Goal: Information Seeking & Learning: Check status

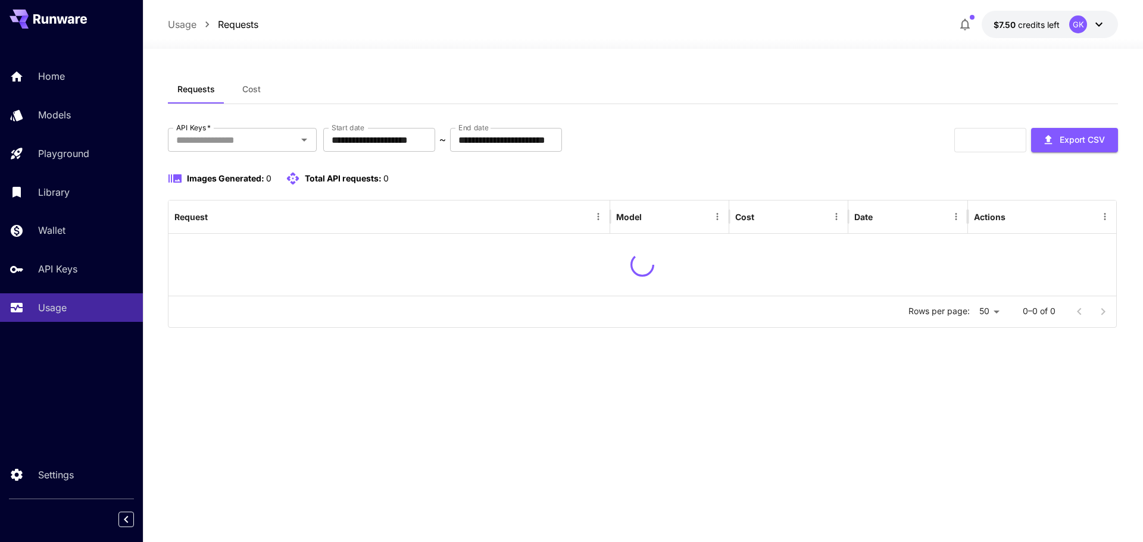
click at [905, 127] on div "**********" at bounding box center [643, 206] width 950 height 263
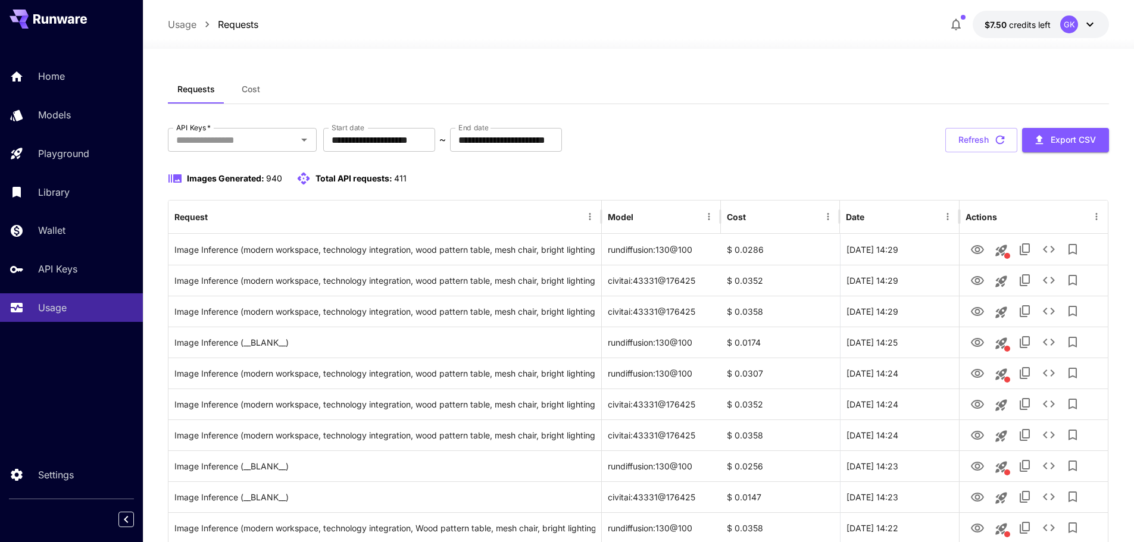
click at [830, 175] on div "Images Generated: 940 Total API requests: 411" at bounding box center [639, 178] width 942 height 14
click at [829, 134] on div "**********" at bounding box center [639, 140] width 942 height 24
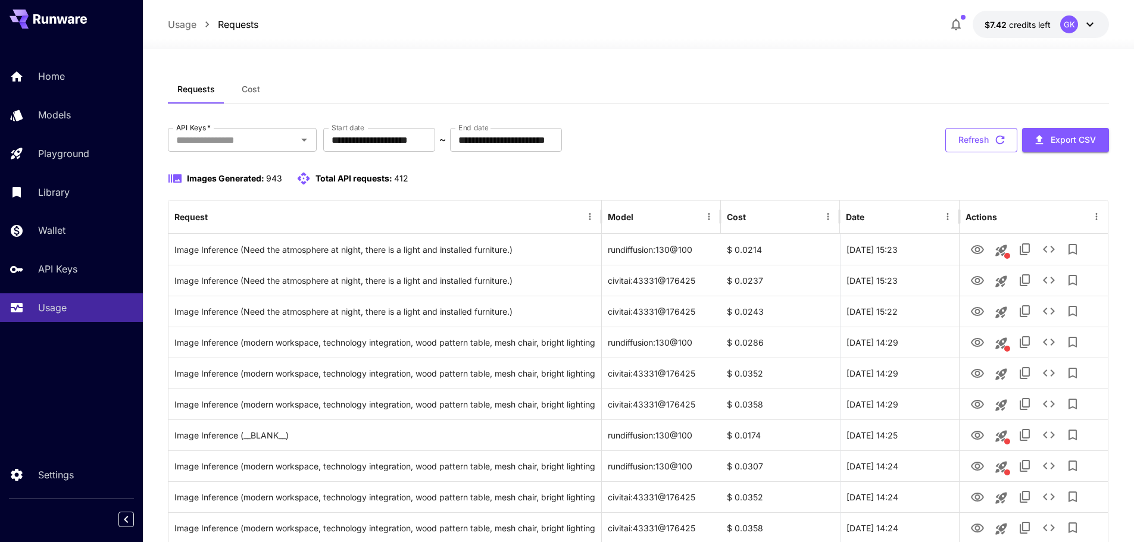
click at [979, 134] on button "Refresh" at bounding box center [981, 140] width 72 height 24
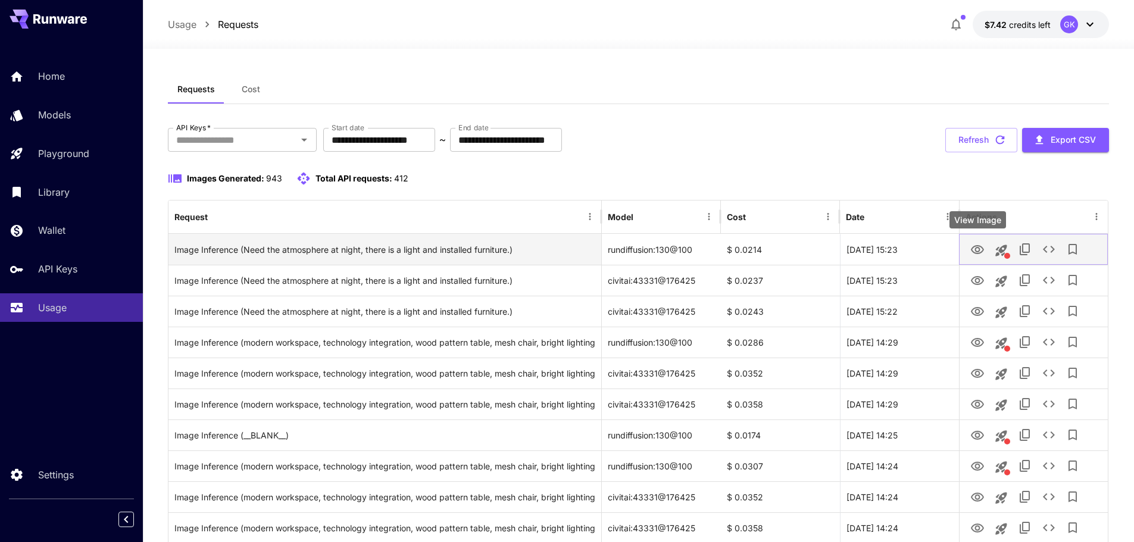
click at [982, 254] on icon "View Image" at bounding box center [977, 250] width 14 height 14
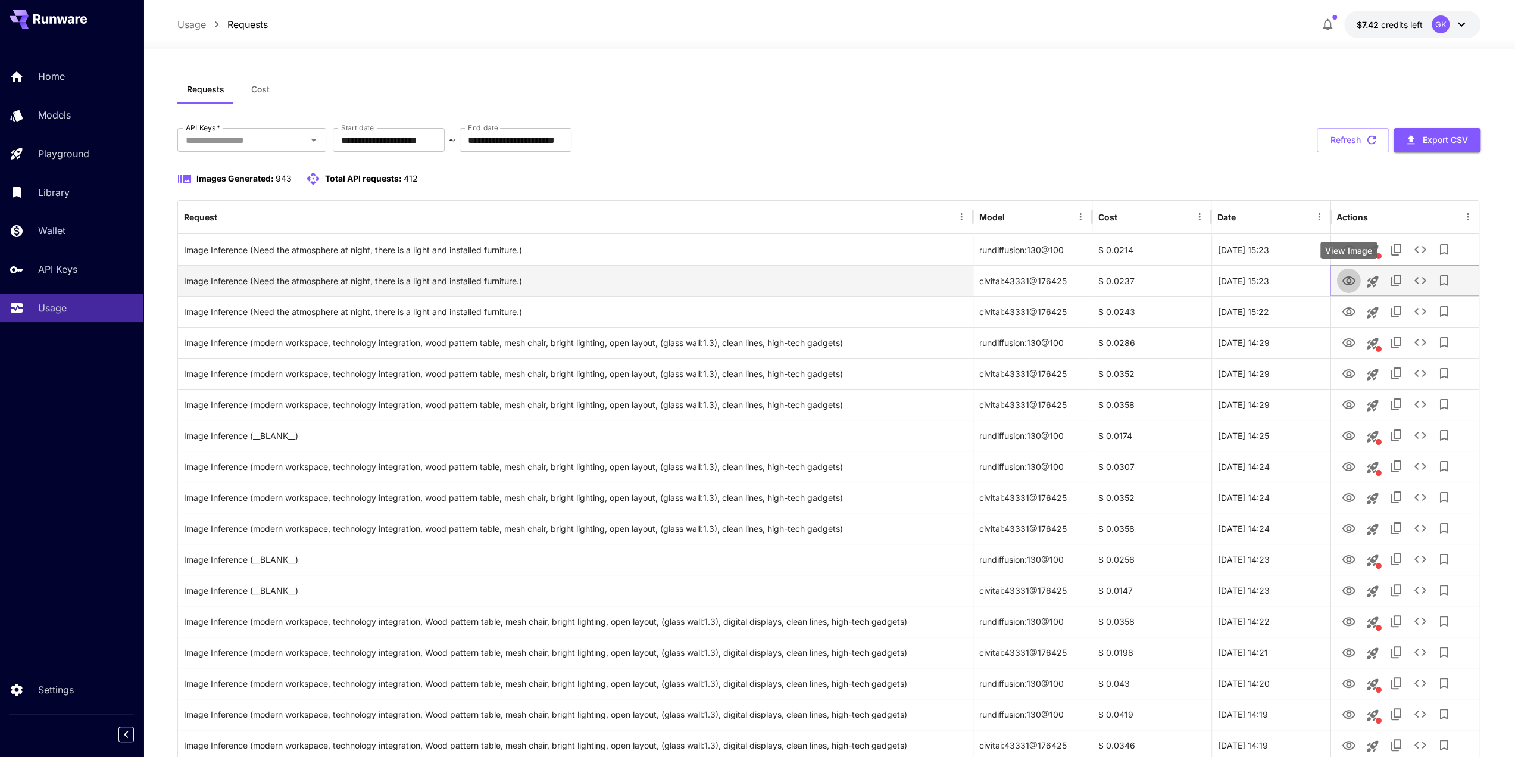
click at [1142, 282] on button "View Image" at bounding box center [1348, 280] width 24 height 24
click at [1142, 282] on icon "View Image" at bounding box center [1348, 281] width 14 height 14
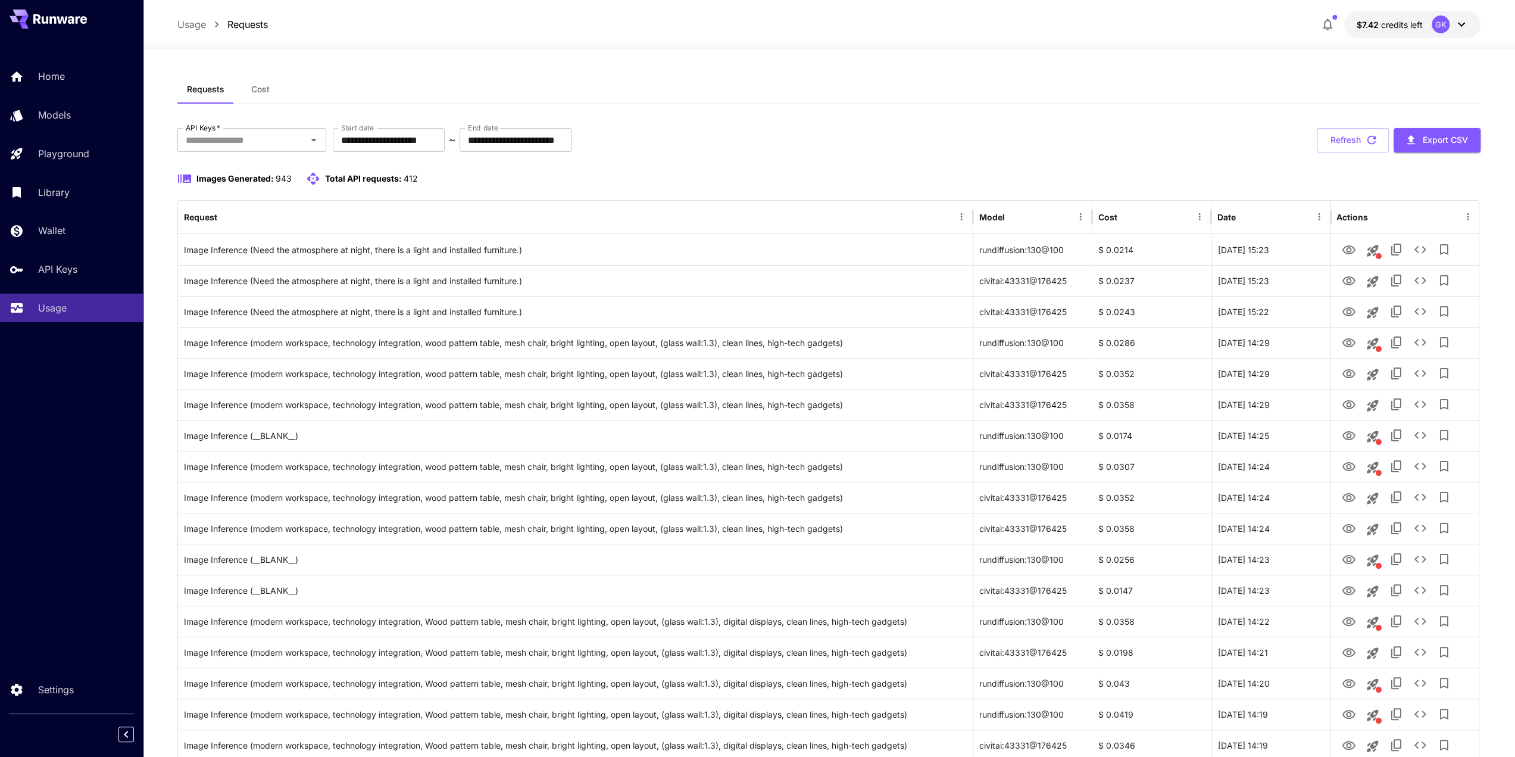
click at [785, 176] on div "Images Generated: 943 Total API requests: 412" at bounding box center [829, 178] width 1304 height 14
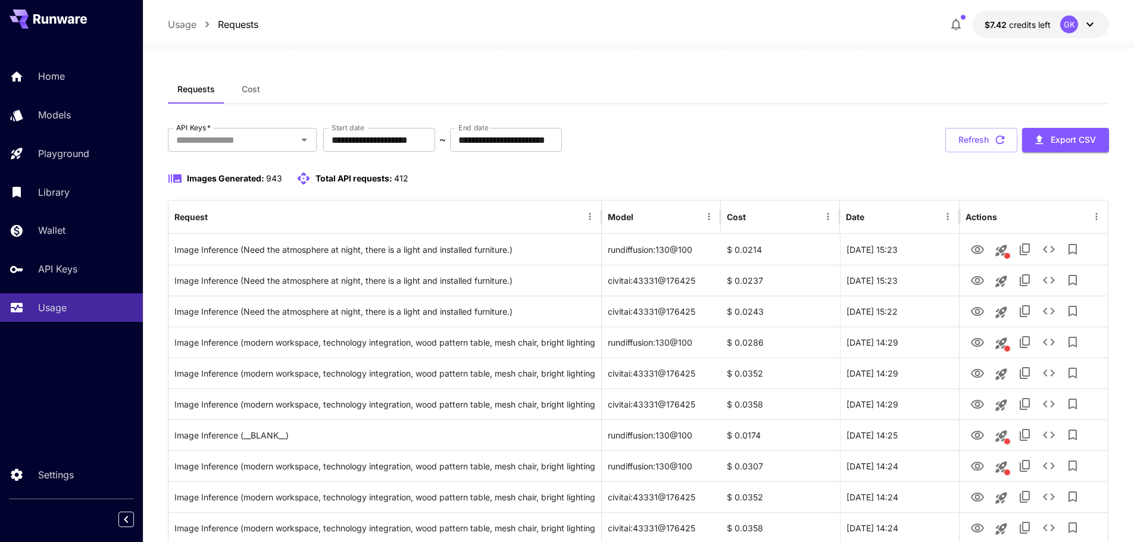
drag, startPoint x: 833, startPoint y: 183, endPoint x: 851, endPoint y: 170, distance: 21.8
click at [838, 180] on div "Images Generated: 943 Total API requests: 412" at bounding box center [639, 178] width 942 height 14
click at [973, 141] on button "Refresh" at bounding box center [981, 140] width 72 height 24
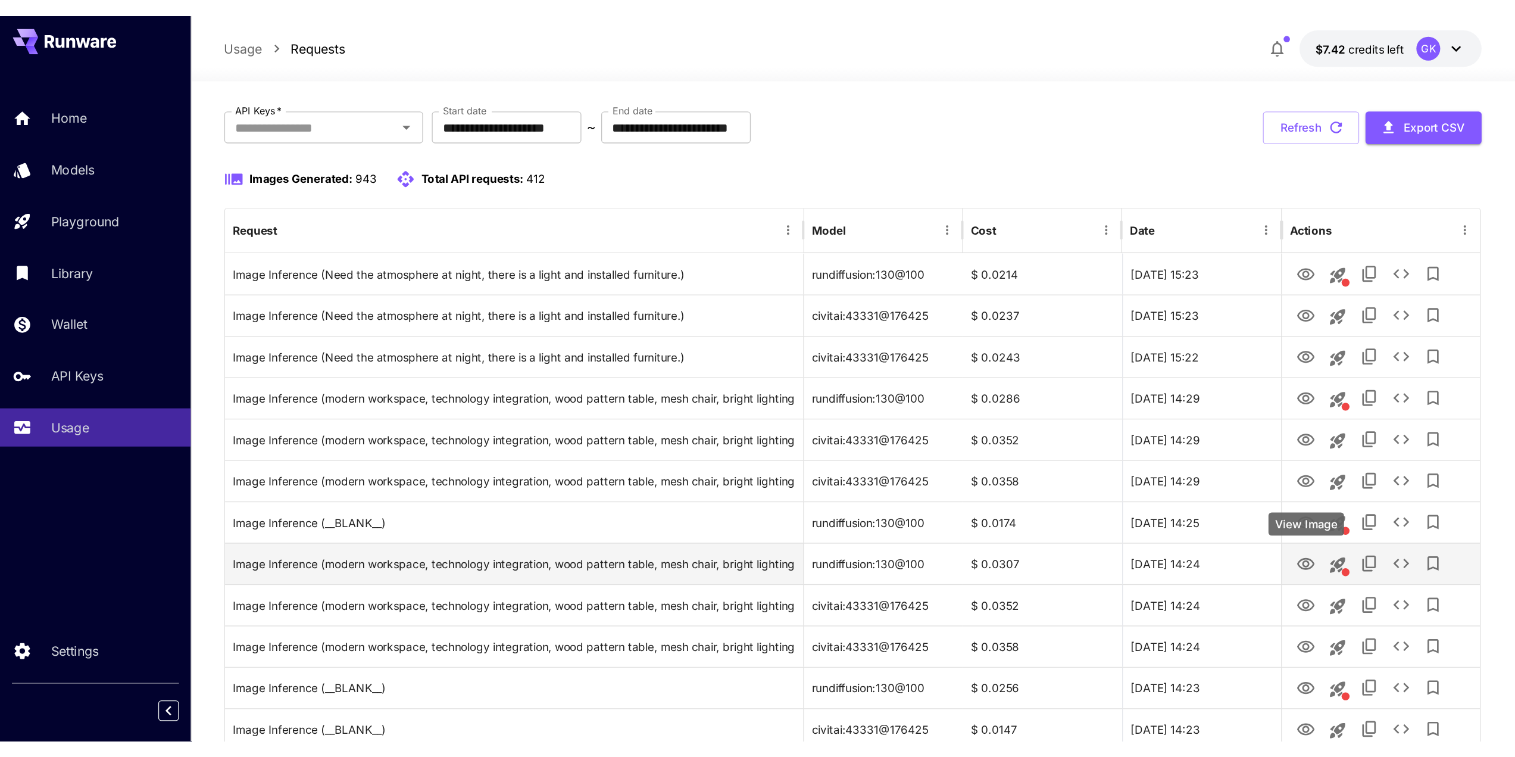
scroll to position [60, 0]
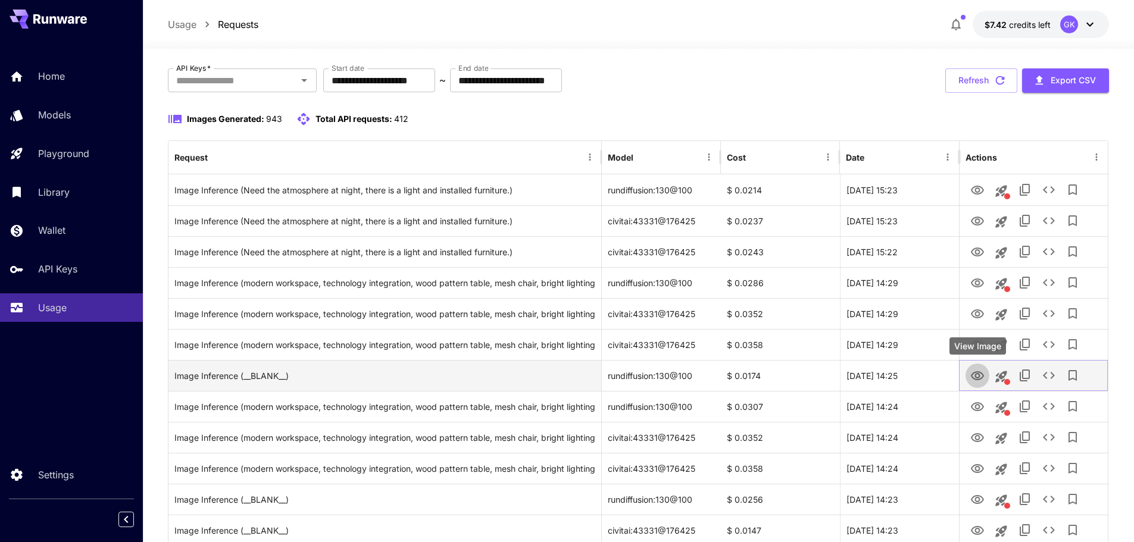
click at [982, 377] on icon "View Image" at bounding box center [977, 375] width 13 height 9
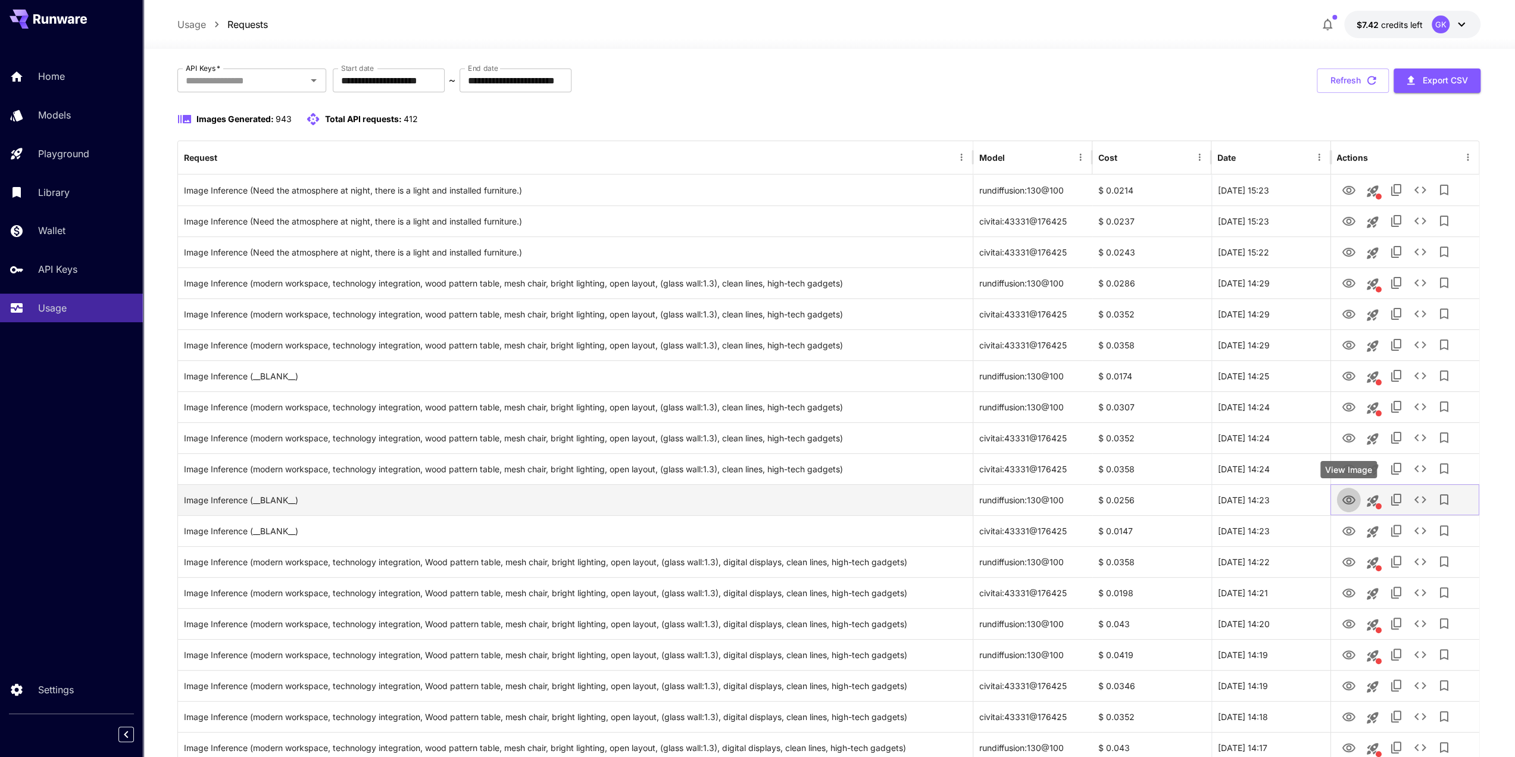
click at [1142, 500] on button "View Image" at bounding box center [1348, 499] width 24 height 24
click at [1142, 501] on icon "View Image" at bounding box center [1348, 500] width 14 height 14
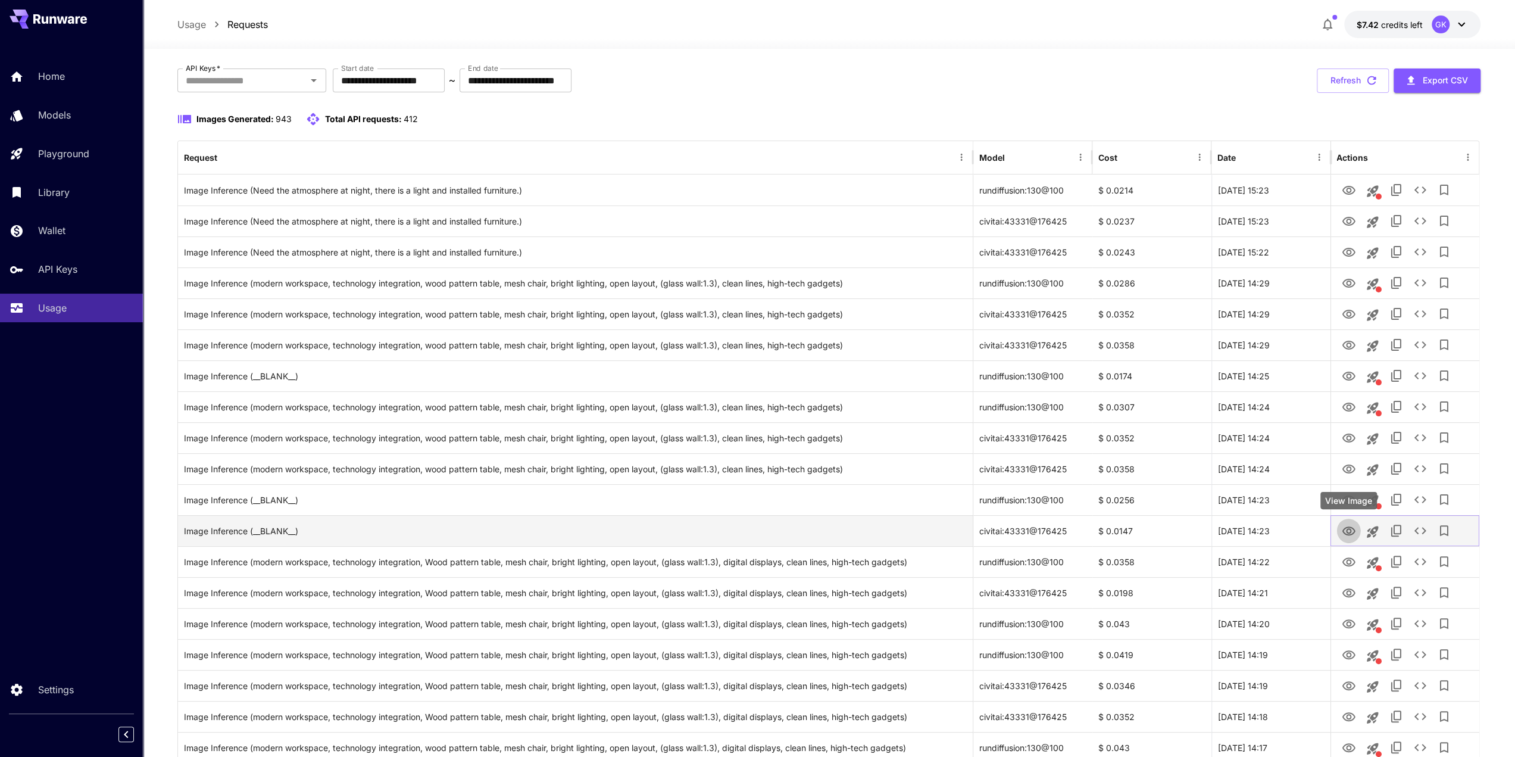
click at [1142, 529] on icon "View Image" at bounding box center [1348, 531] width 14 height 14
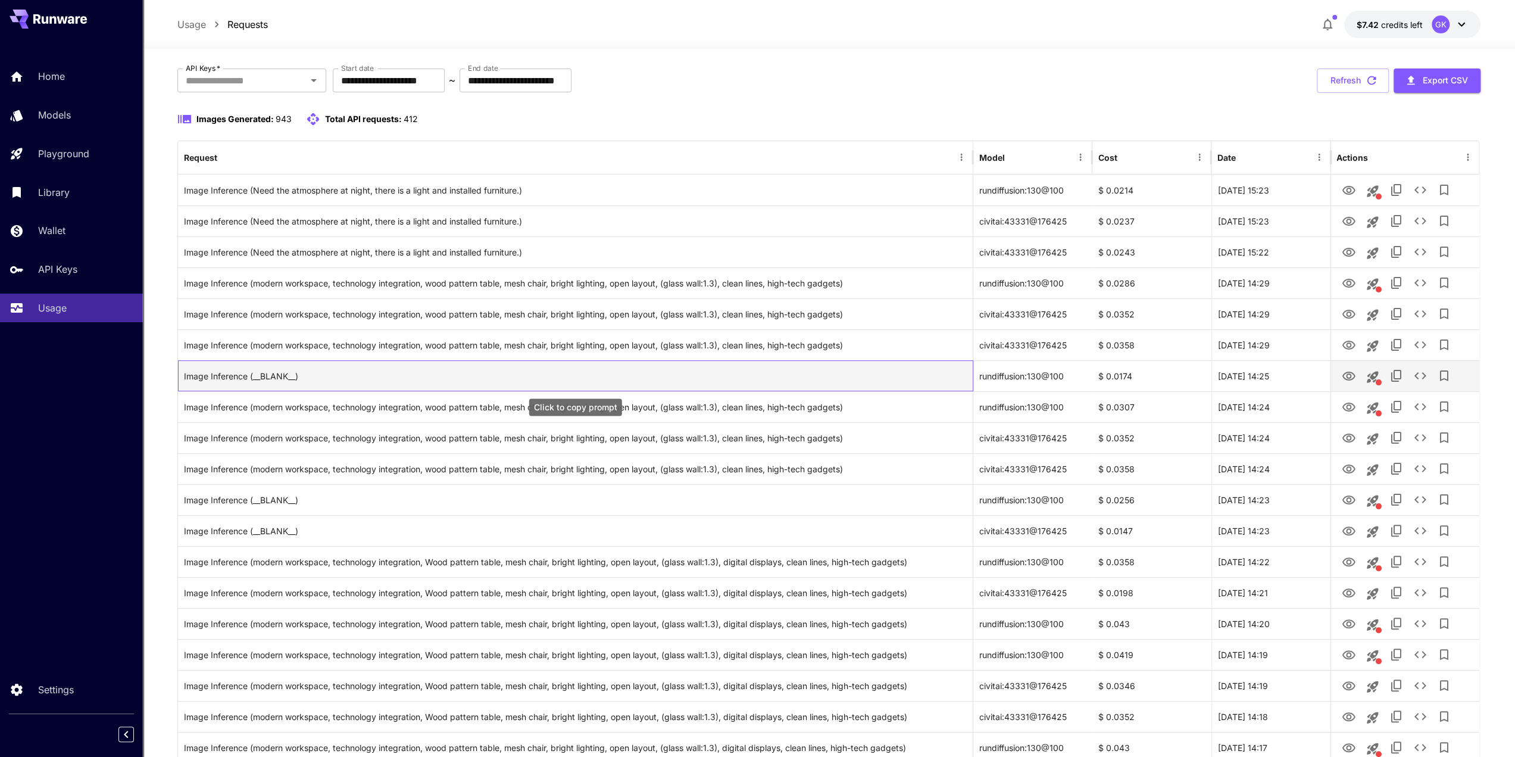
drag, startPoint x: 597, startPoint y: 373, endPoint x: 606, endPoint y: 373, distance: 8.9
click at [600, 373] on div "Image Inference (__BLANK__)" at bounding box center [575, 376] width 783 height 30
click at [1142, 375] on icon "View Image" at bounding box center [1348, 376] width 14 height 14
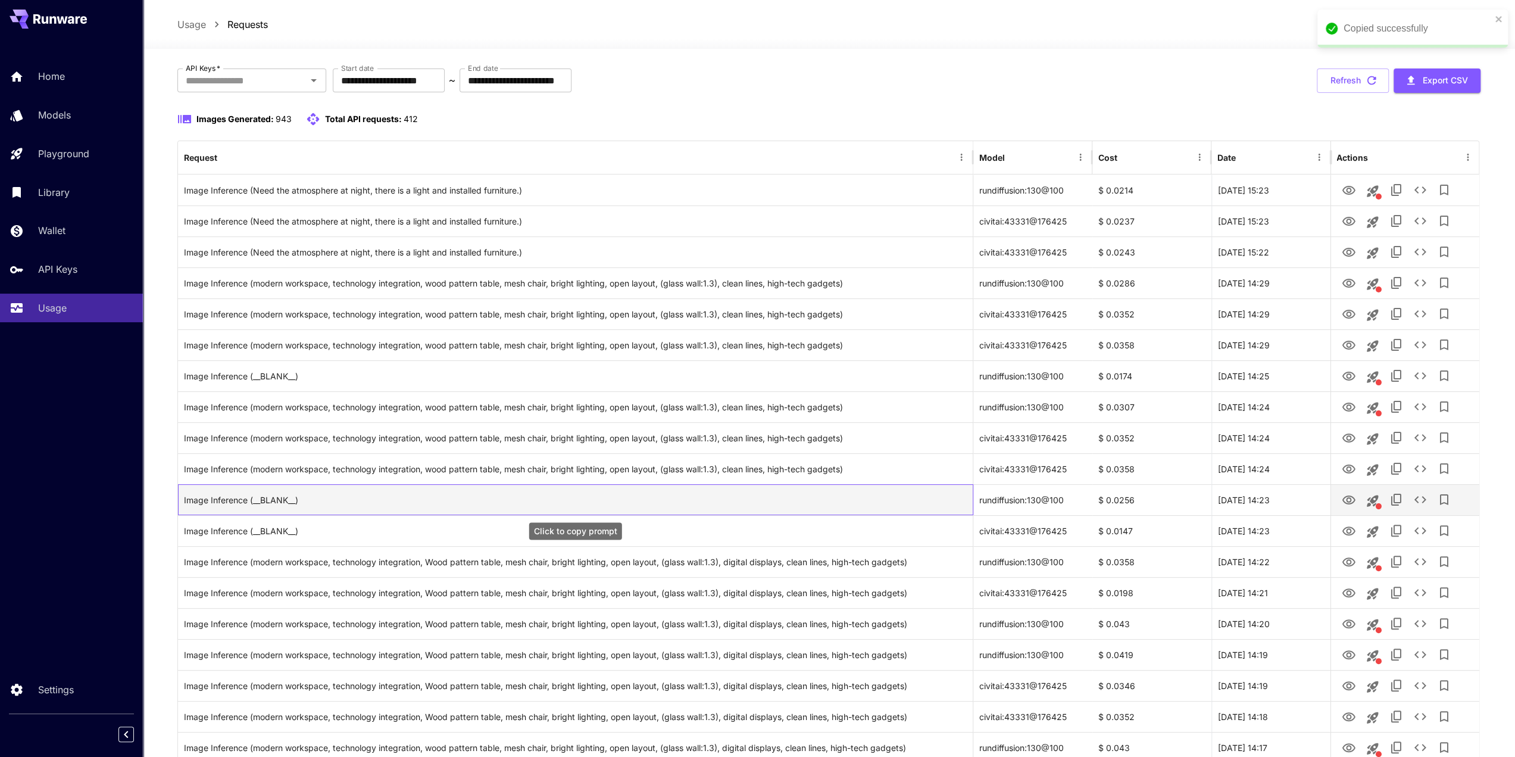
click at [863, 499] on div "Image Inference (__BLANK__)" at bounding box center [575, 500] width 783 height 30
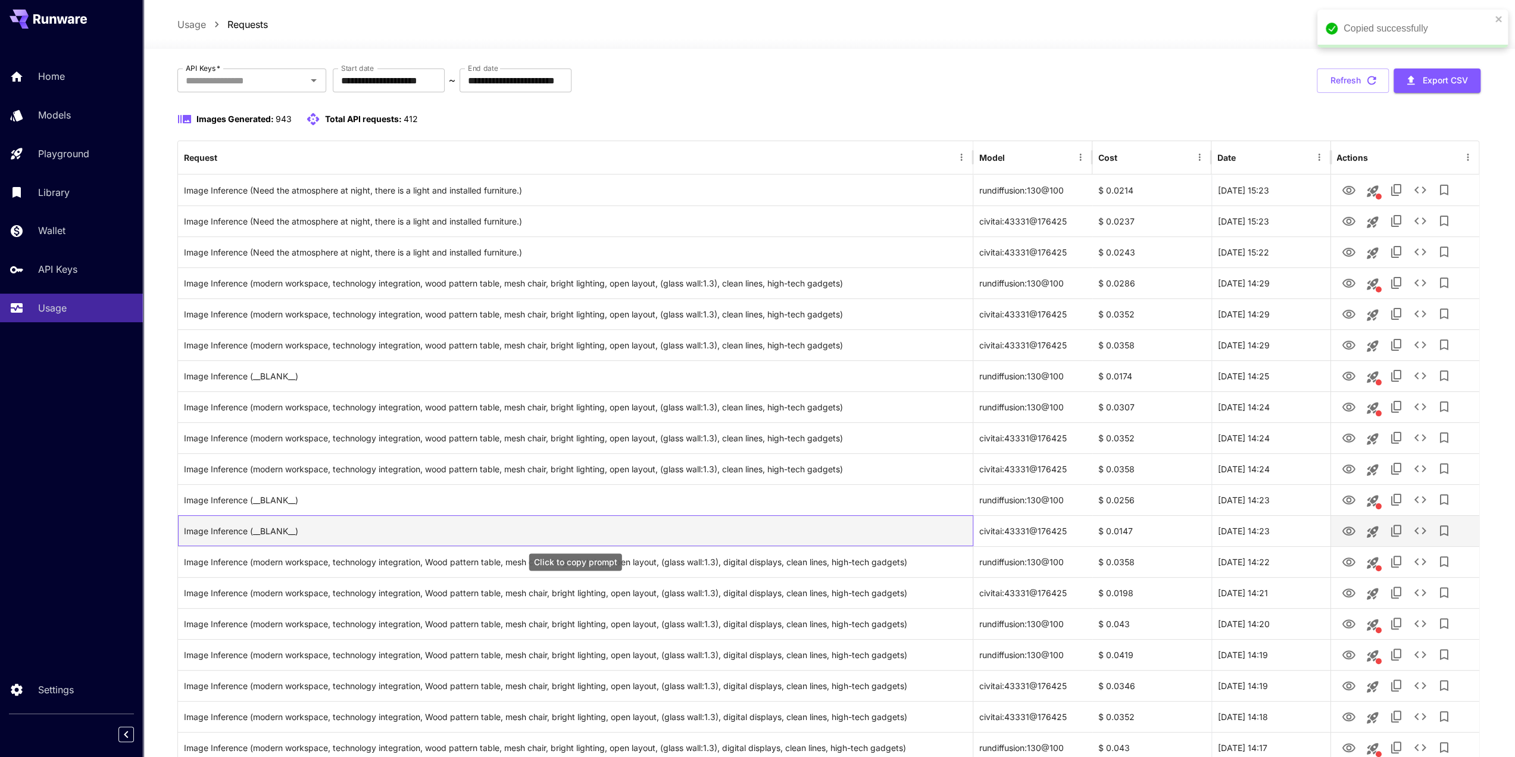
click at [851, 529] on div "Image Inference (__BLANK__)" at bounding box center [575, 531] width 783 height 30
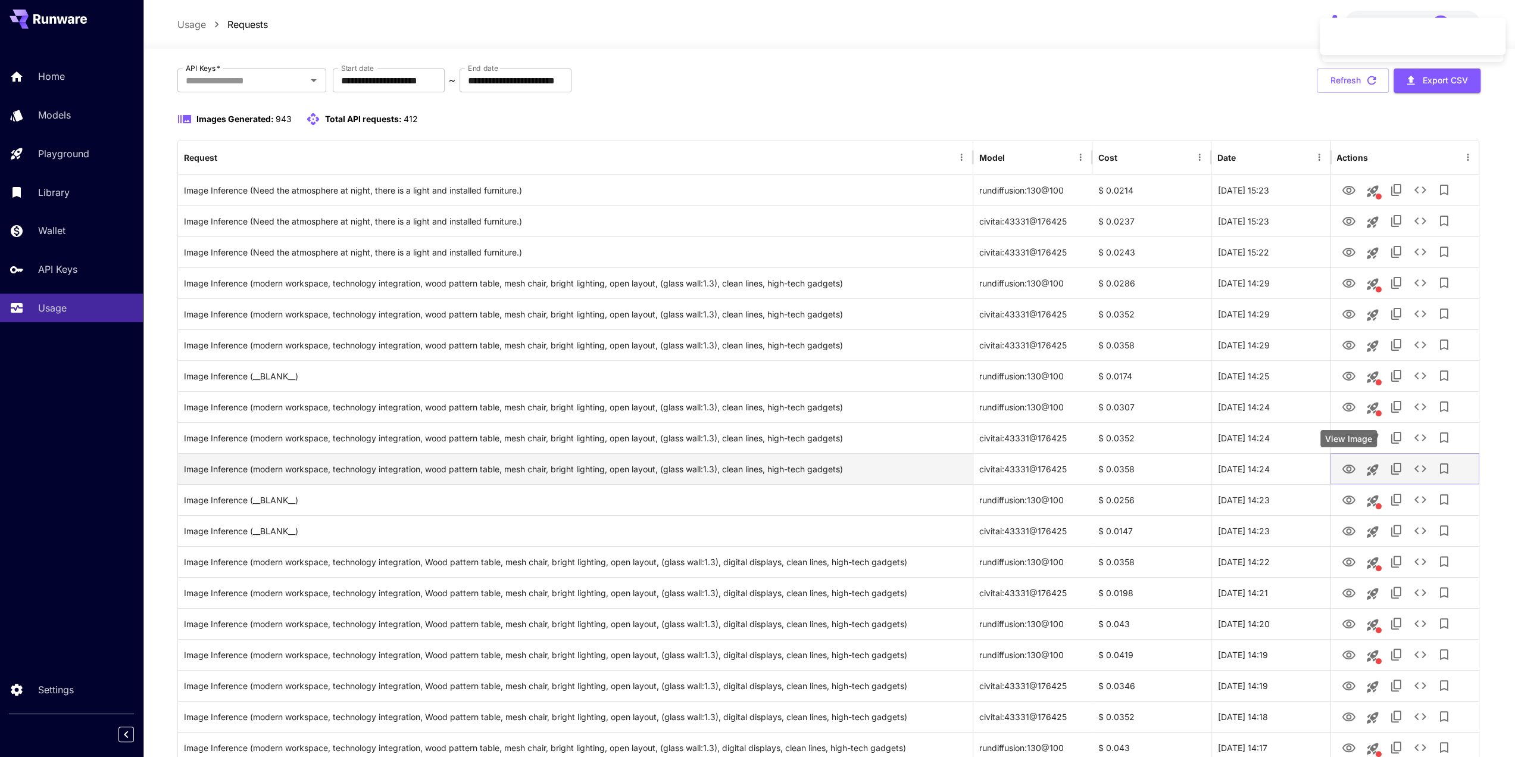
click at [1142, 464] on icon "View Image" at bounding box center [1348, 468] width 13 height 9
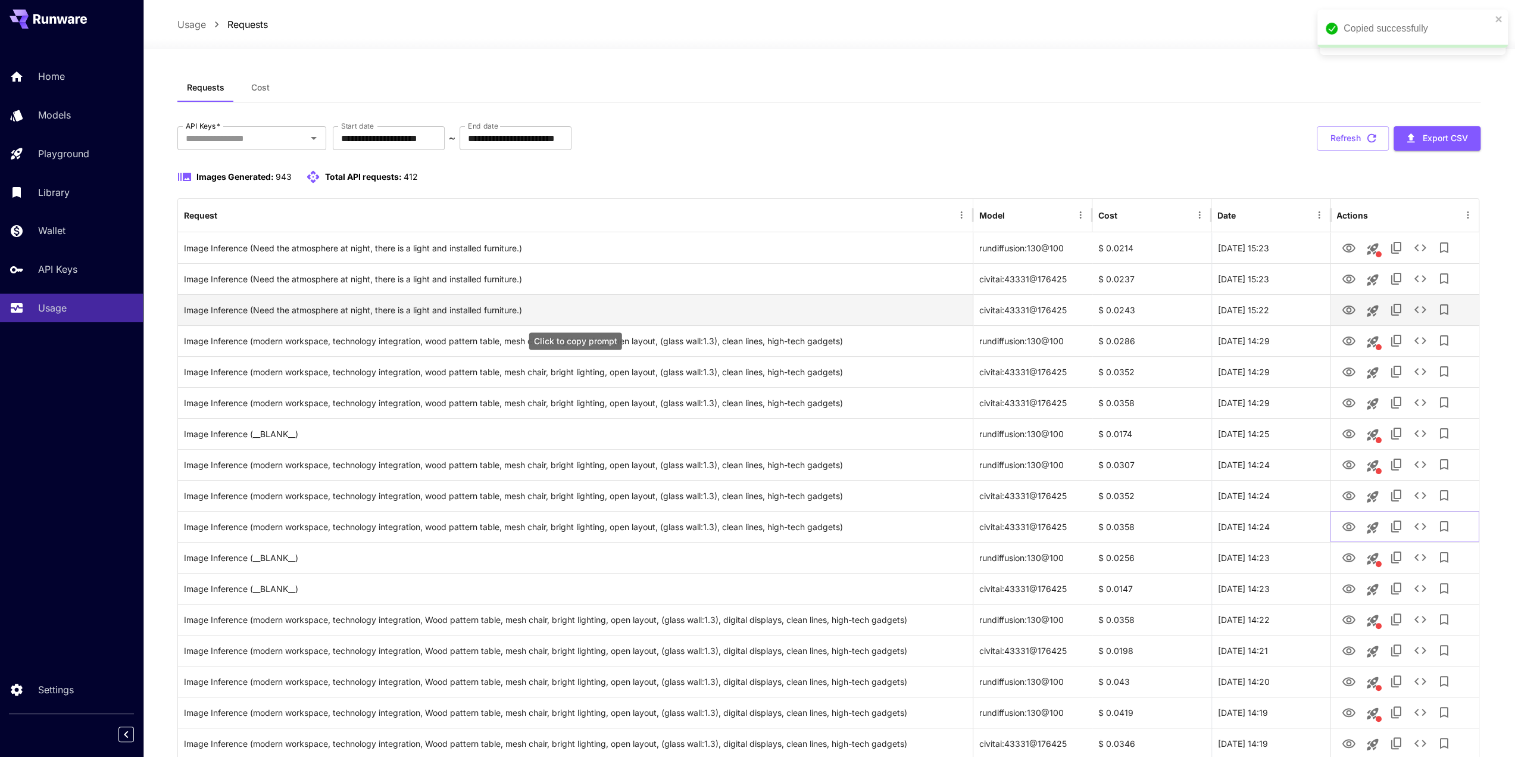
scroll to position [0, 0]
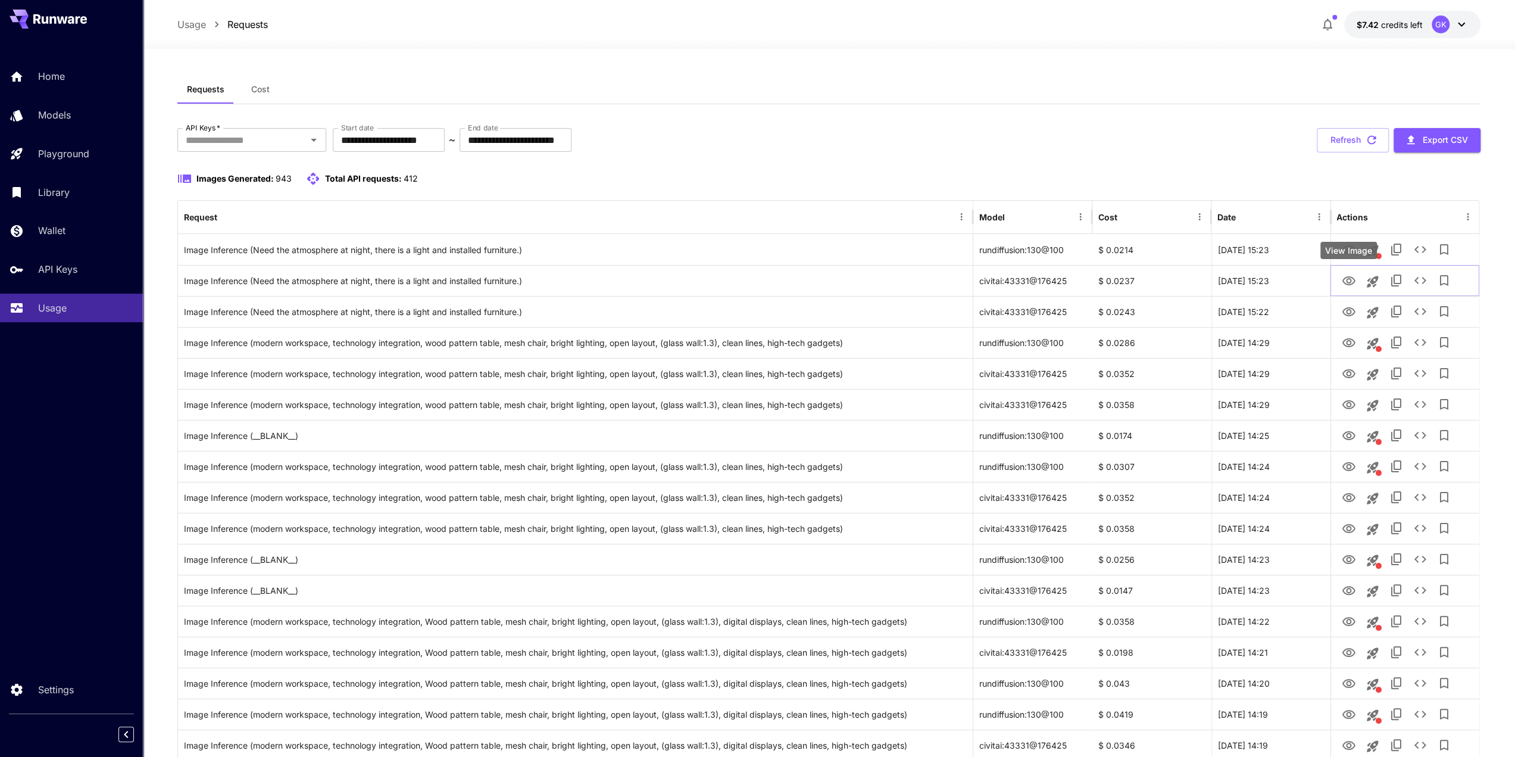
click at [1142, 248] on div "View Image" at bounding box center [1348, 250] width 57 height 17
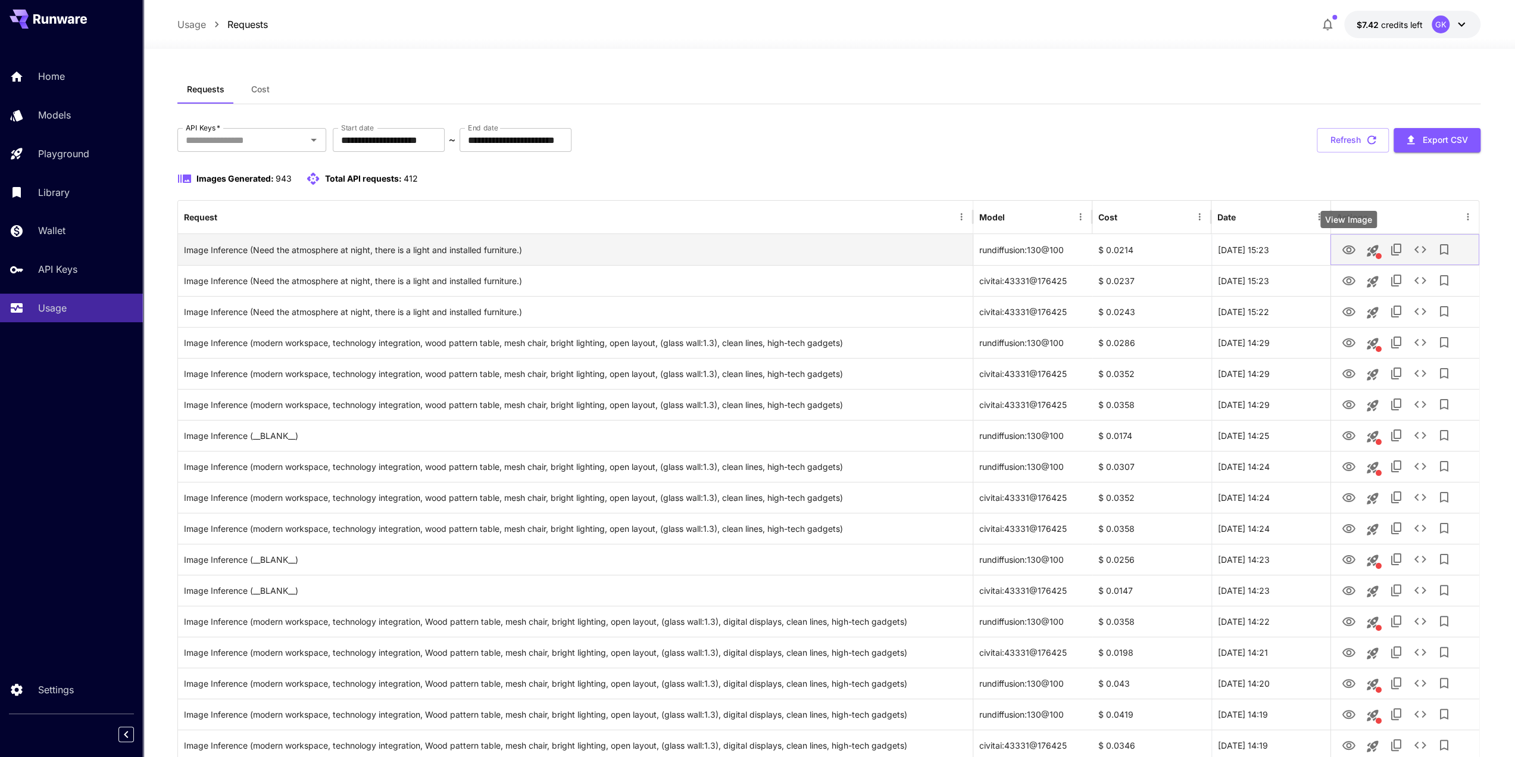
click at [1142, 250] on icon "View Image" at bounding box center [1348, 250] width 14 height 14
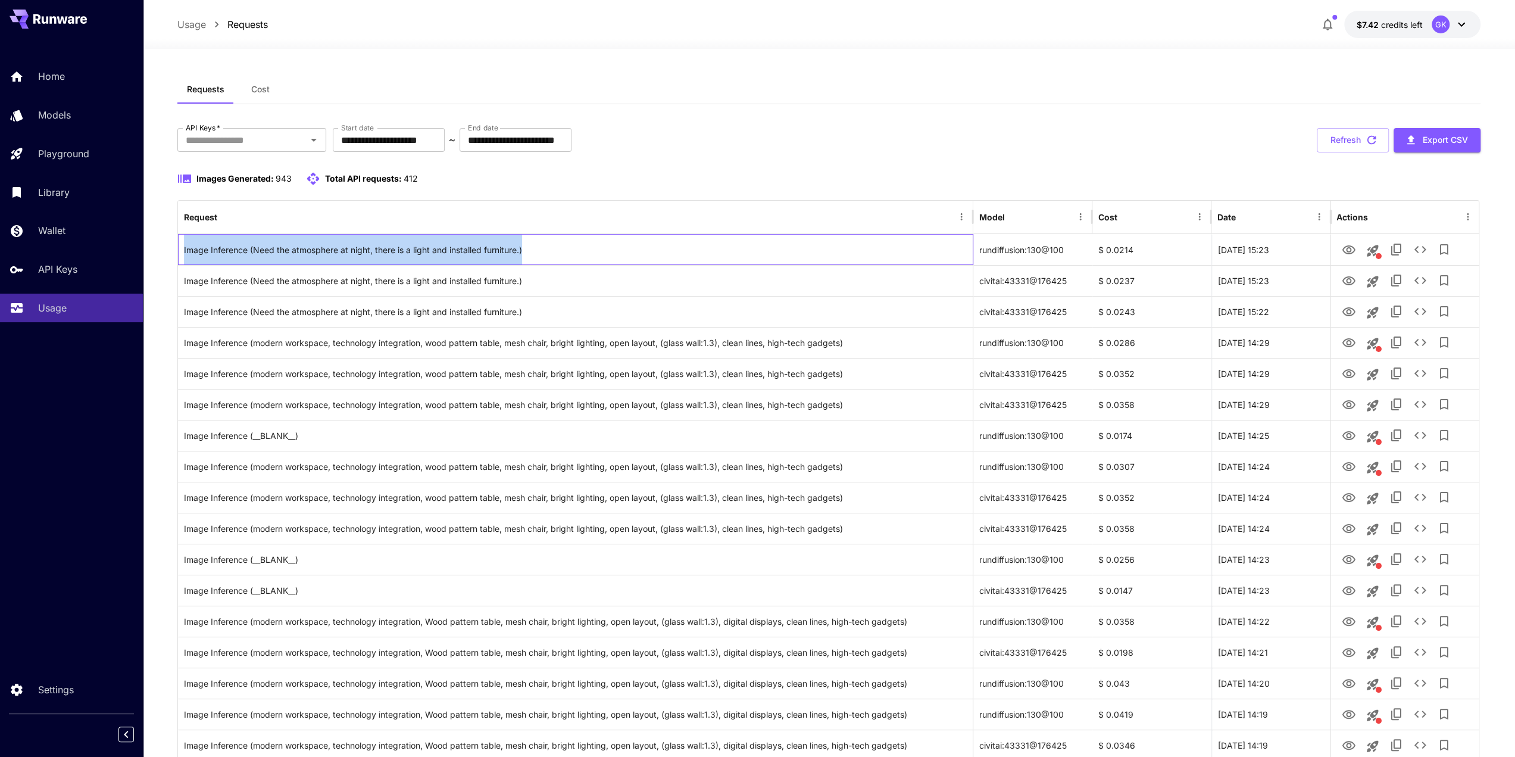
drag, startPoint x: 457, startPoint y: 251, endPoint x: 171, endPoint y: 251, distance: 286.3
copy div "Image Inference (Need the atmosphere at night, there is a light and installed f…"
click at [948, 146] on div "**********" at bounding box center [829, 140] width 1304 height 24
drag, startPoint x: 914, startPoint y: 114, endPoint x: 1072, endPoint y: 2, distance: 193.6
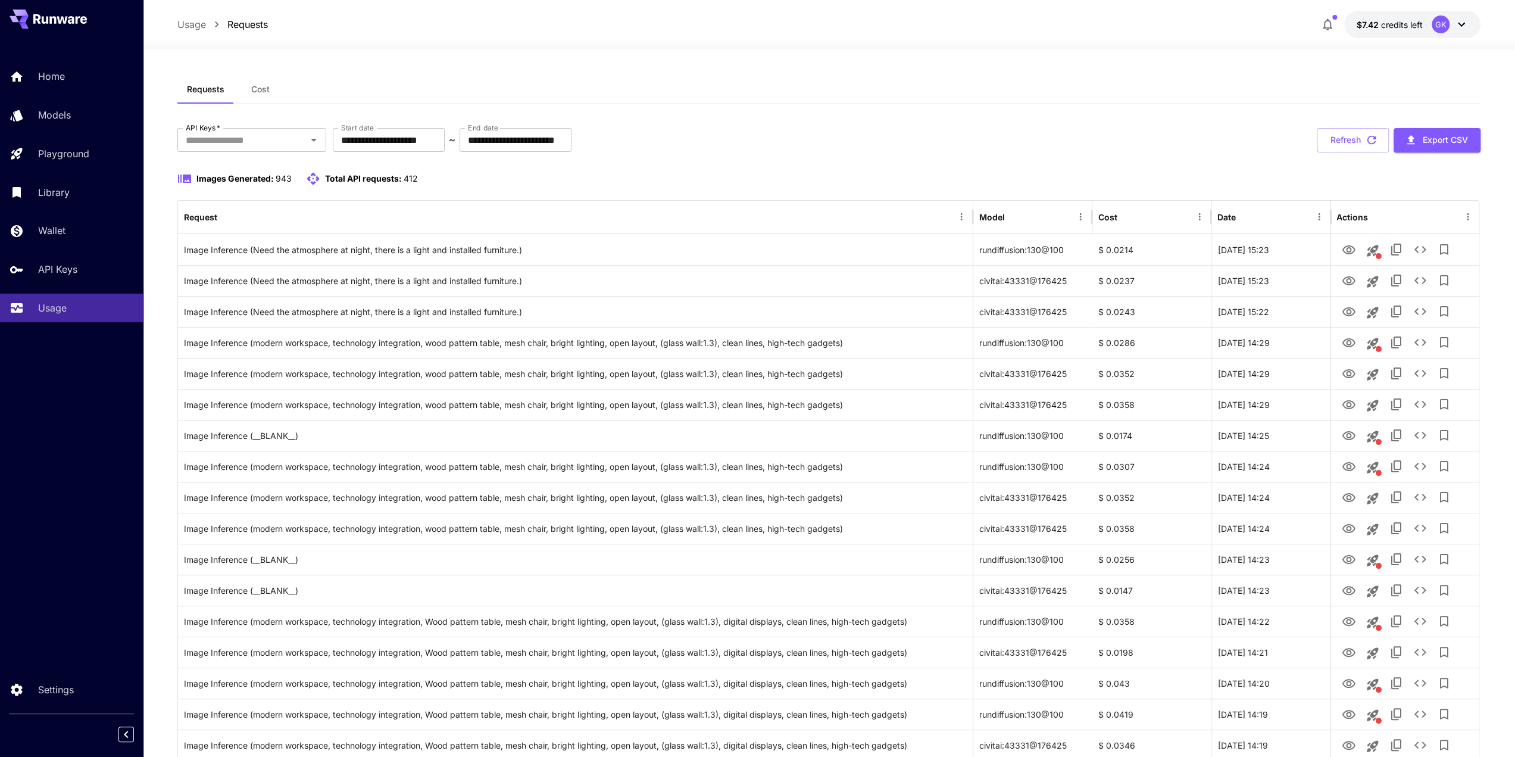
click at [1142, 148] on button "Refresh" at bounding box center [1353, 140] width 72 height 24
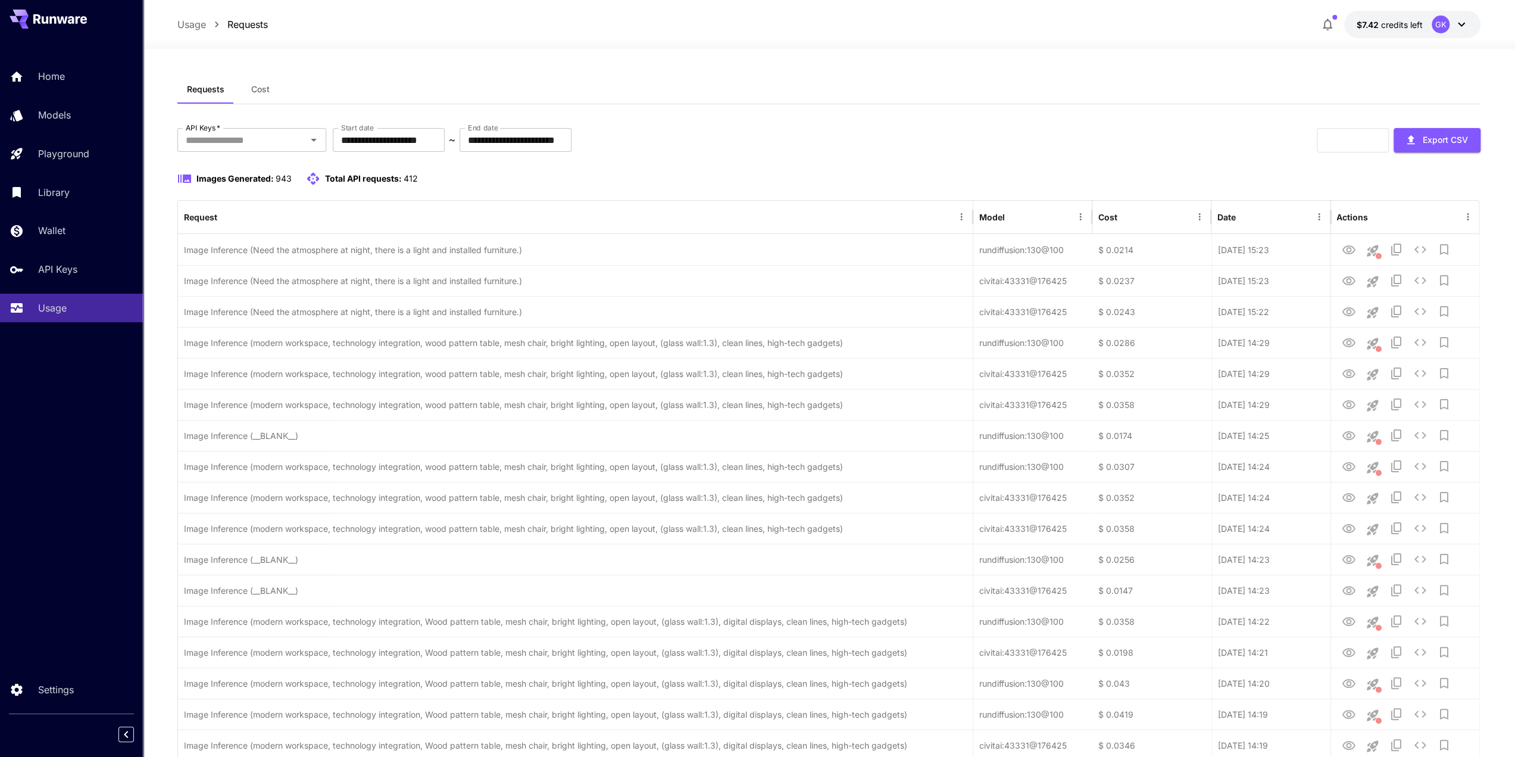
drag, startPoint x: 1029, startPoint y: 128, endPoint x: 886, endPoint y: 8, distance: 186.3
